Goal: Find contact information: Find contact information

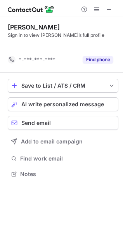
scroll to position [3, 4]
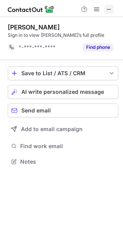
click at [107, 8] on span at bounding box center [109, 9] width 6 height 6
click at [108, 12] on span at bounding box center [109, 9] width 6 height 6
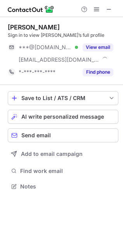
scroll to position [181, 123]
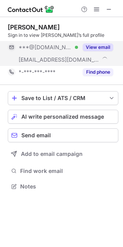
click at [104, 45] on button "View email" at bounding box center [98, 47] width 31 height 8
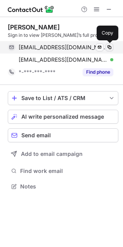
click at [109, 45] on span at bounding box center [109, 47] width 6 height 6
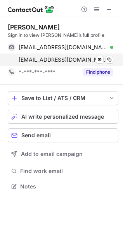
click at [108, 65] on div "sbento@cfl.rr.com Verified Send email Copy" at bounding box center [61, 60] width 106 height 12
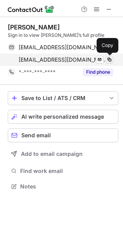
click at [108, 59] on span at bounding box center [109, 60] width 6 height 6
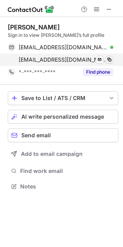
click at [109, 59] on span at bounding box center [109, 60] width 6 height 6
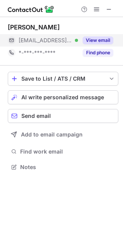
scroll to position [161, 123]
click at [98, 39] on button "View email" at bounding box center [98, 40] width 31 height 8
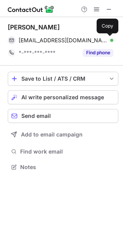
click at [108, 44] on button at bounding box center [110, 40] width 8 height 8
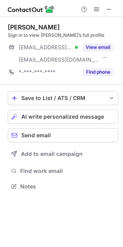
scroll to position [181, 123]
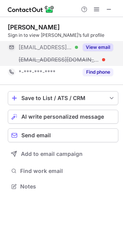
click at [98, 47] on button "View email" at bounding box center [98, 47] width 31 height 8
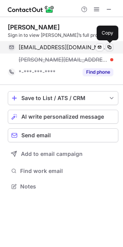
click at [108, 45] on span at bounding box center [109, 47] width 6 height 6
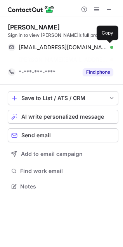
scroll to position [169, 123]
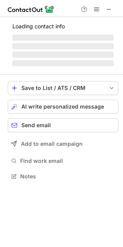
scroll to position [181, 123]
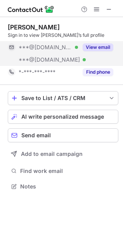
click at [102, 48] on button "View email" at bounding box center [98, 47] width 31 height 8
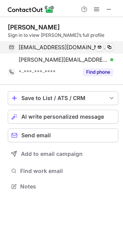
click at [104, 44] on div "mousea19@gmail.com Verified" at bounding box center [66, 47] width 95 height 7
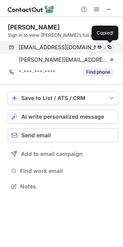
click at [109, 43] on button at bounding box center [110, 47] width 8 height 8
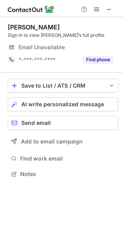
scroll to position [169, 123]
click at [110, 10] on span at bounding box center [109, 9] width 6 height 6
click at [105, 8] on button at bounding box center [108, 9] width 9 height 9
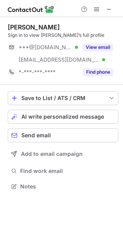
scroll to position [181, 123]
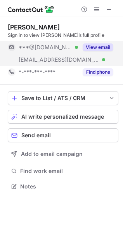
click at [97, 49] on button "View email" at bounding box center [98, 47] width 31 height 8
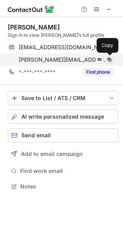
click at [109, 58] on span at bounding box center [109, 60] width 6 height 6
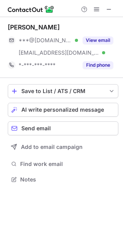
scroll to position [175, 123]
click at [95, 8] on span at bounding box center [96, 9] width 6 height 6
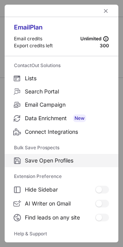
scroll to position [69, 0]
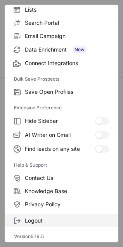
click at [37, 217] on span "Logout" at bounding box center [67, 220] width 84 height 7
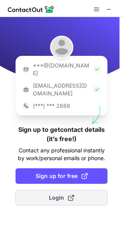
click at [60, 194] on span "Login" at bounding box center [61, 198] width 25 height 8
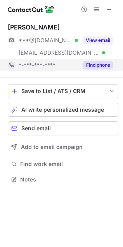
scroll to position [175, 123]
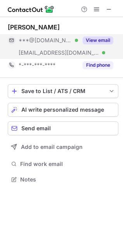
click at [87, 39] on button "View email" at bounding box center [98, 40] width 31 height 8
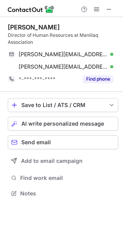
scroll to position [188, 123]
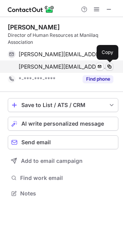
click at [110, 67] on span at bounding box center [109, 67] width 6 height 6
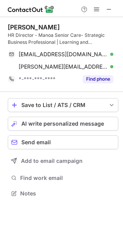
scroll to position [4, 4]
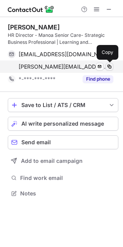
click at [109, 66] on span at bounding box center [109, 67] width 6 height 6
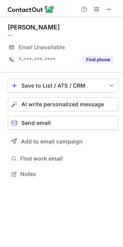
scroll to position [169, 123]
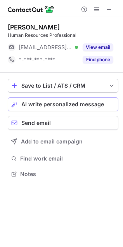
scroll to position [169, 123]
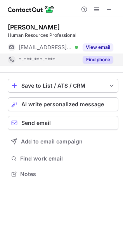
click at [109, 45] on button "View email" at bounding box center [98, 47] width 31 height 8
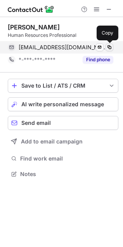
click at [112, 45] on span at bounding box center [109, 47] width 6 height 6
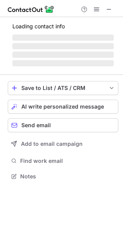
scroll to position [175, 123]
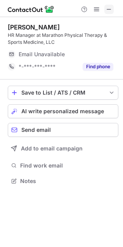
click at [106, 7] on span at bounding box center [109, 9] width 6 height 6
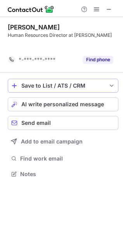
scroll to position [4, 4]
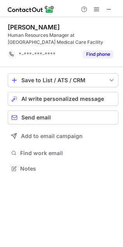
scroll to position [4, 4]
